Goal: Transaction & Acquisition: Purchase product/service

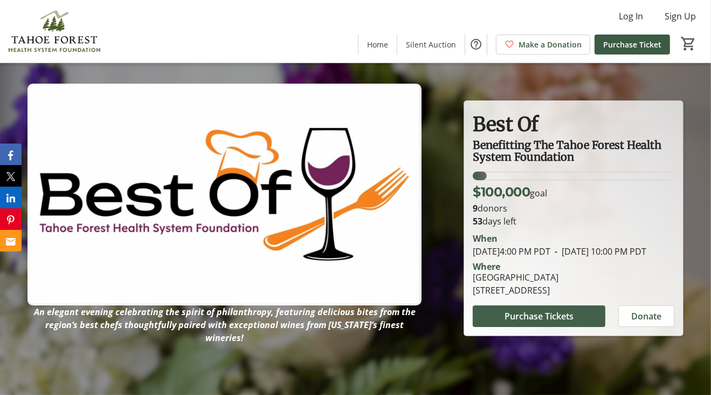
click at [524, 322] on span "Purchase Tickets" at bounding box center [539, 316] width 69 height 13
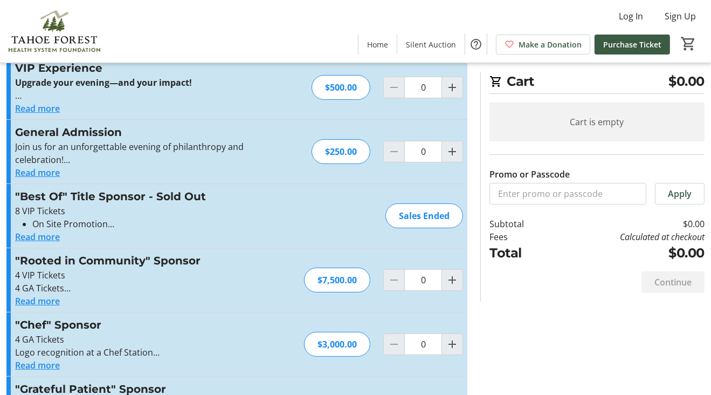
scroll to position [91, 0]
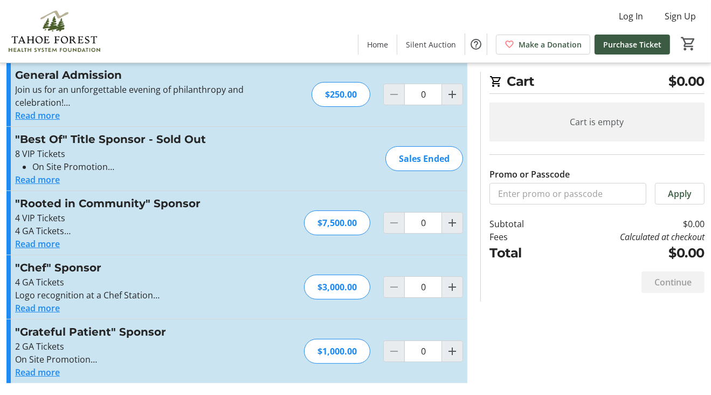
click at [44, 113] on button "Read more" at bounding box center [37, 115] width 45 height 13
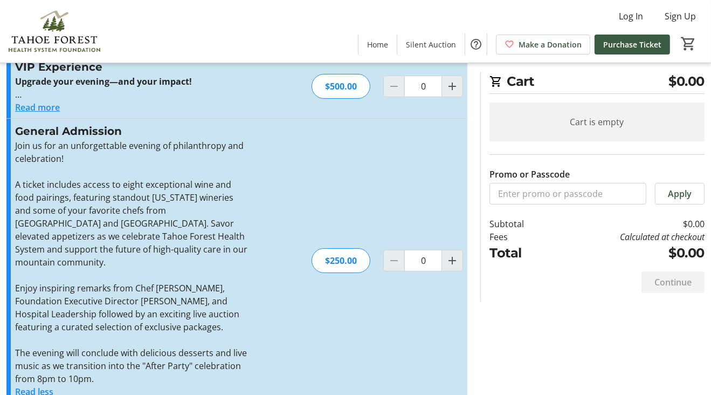
scroll to position [54, 0]
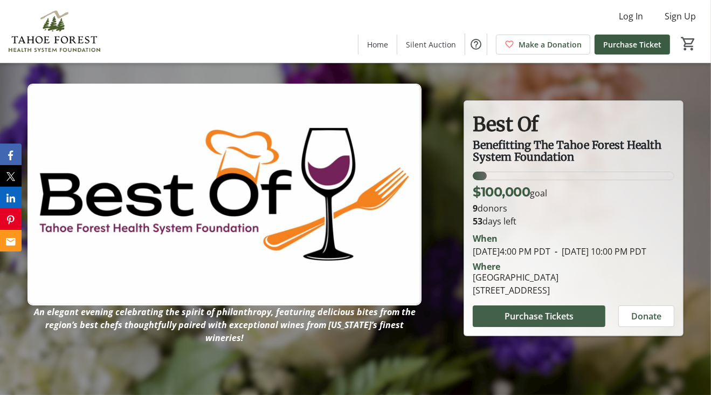
click at [547, 322] on span "Purchase Tickets" at bounding box center [539, 316] width 69 height 13
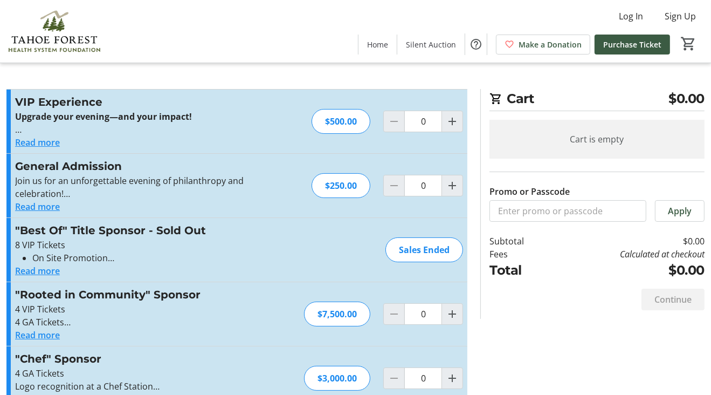
click at [51, 206] on button "Read more" at bounding box center [37, 206] width 45 height 13
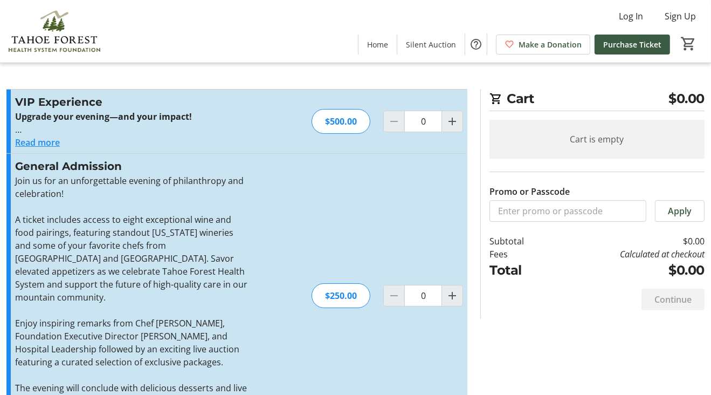
click at [39, 142] on button "Read more" at bounding box center [37, 142] width 45 height 13
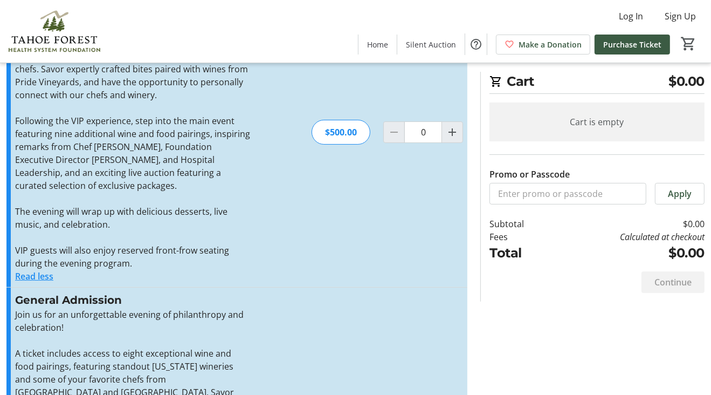
scroll to position [5, 0]
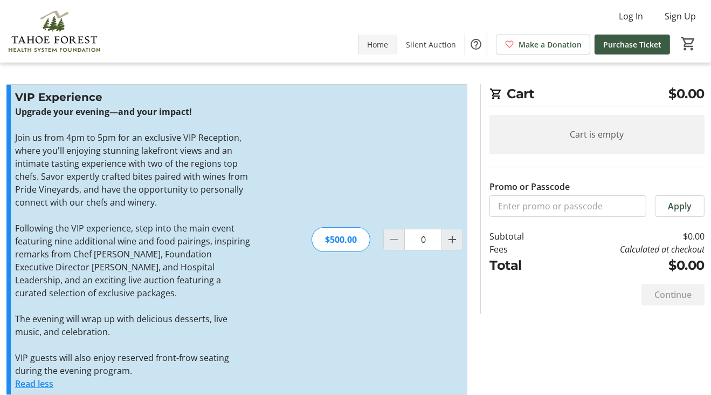
click at [379, 46] on span "Home" at bounding box center [377, 44] width 21 height 11
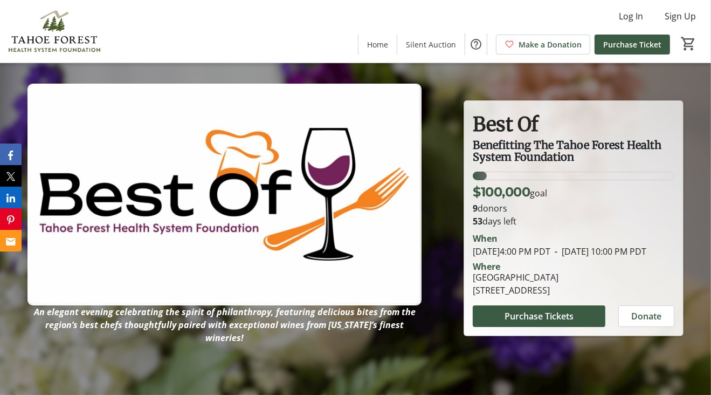
click at [238, 221] on img at bounding box center [225, 195] width 394 height 222
click at [558, 322] on span "Purchase Tickets" at bounding box center [539, 316] width 69 height 13
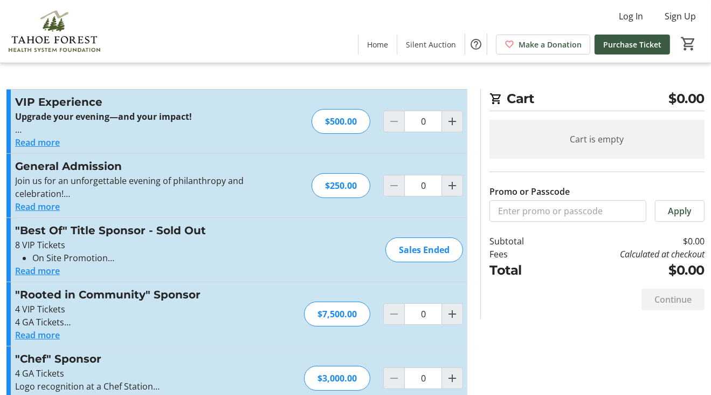
click at [51, 142] on button "Read more" at bounding box center [37, 142] width 45 height 13
